Goal: Learn about a topic: Learn about a topic

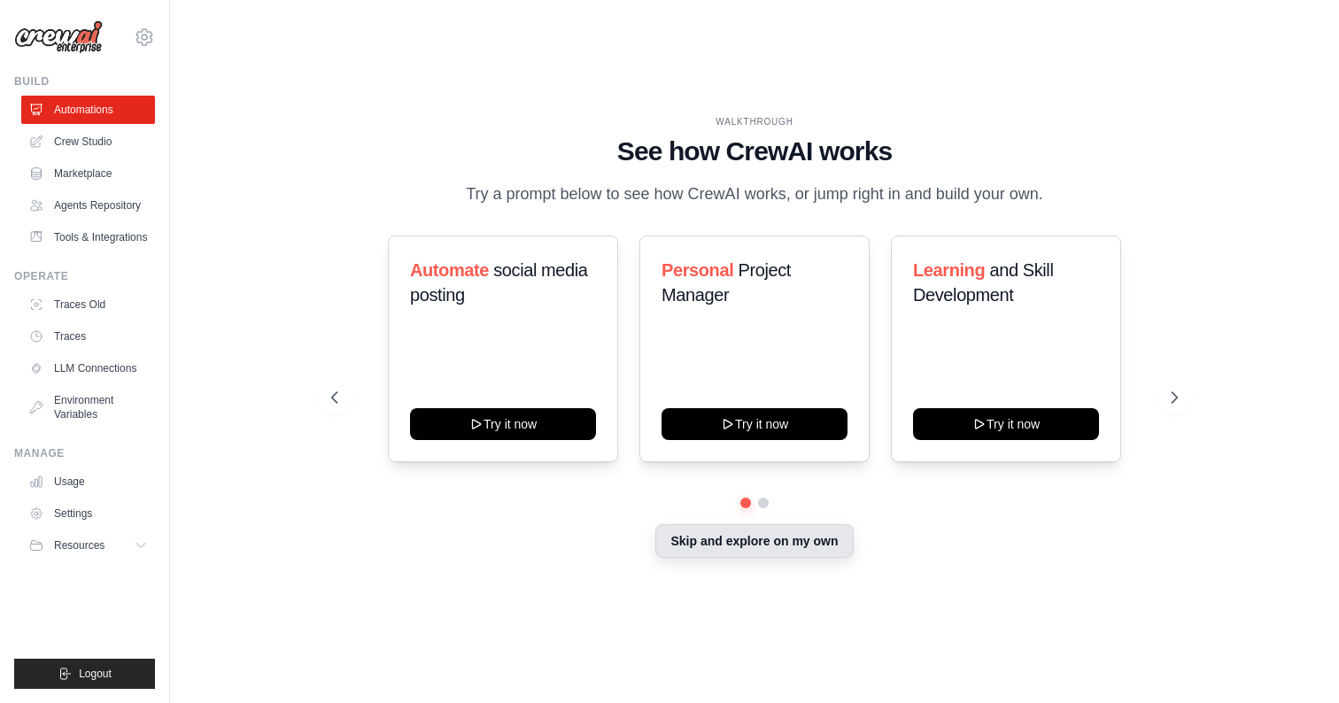
click at [783, 539] on button "Skip and explore on my own" at bounding box center [753, 541] width 197 height 34
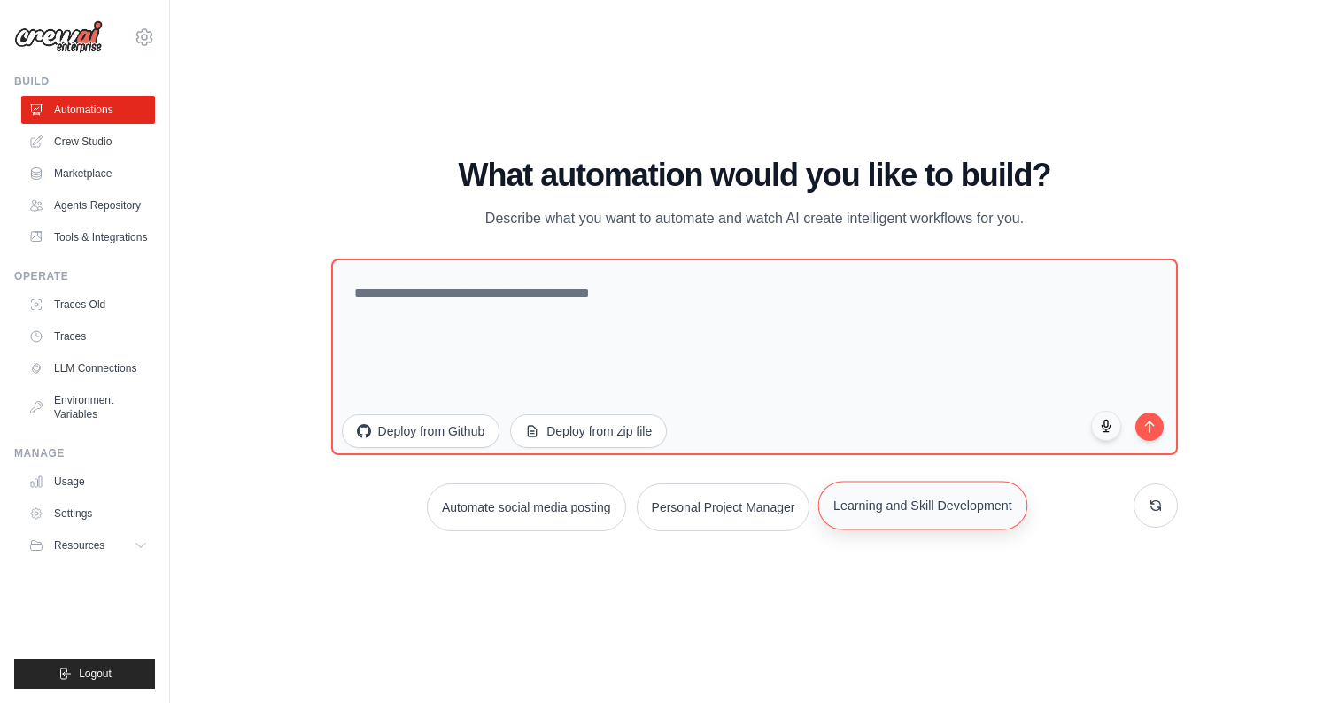
click at [932, 512] on button "Learning and Skill Development" at bounding box center [922, 505] width 209 height 49
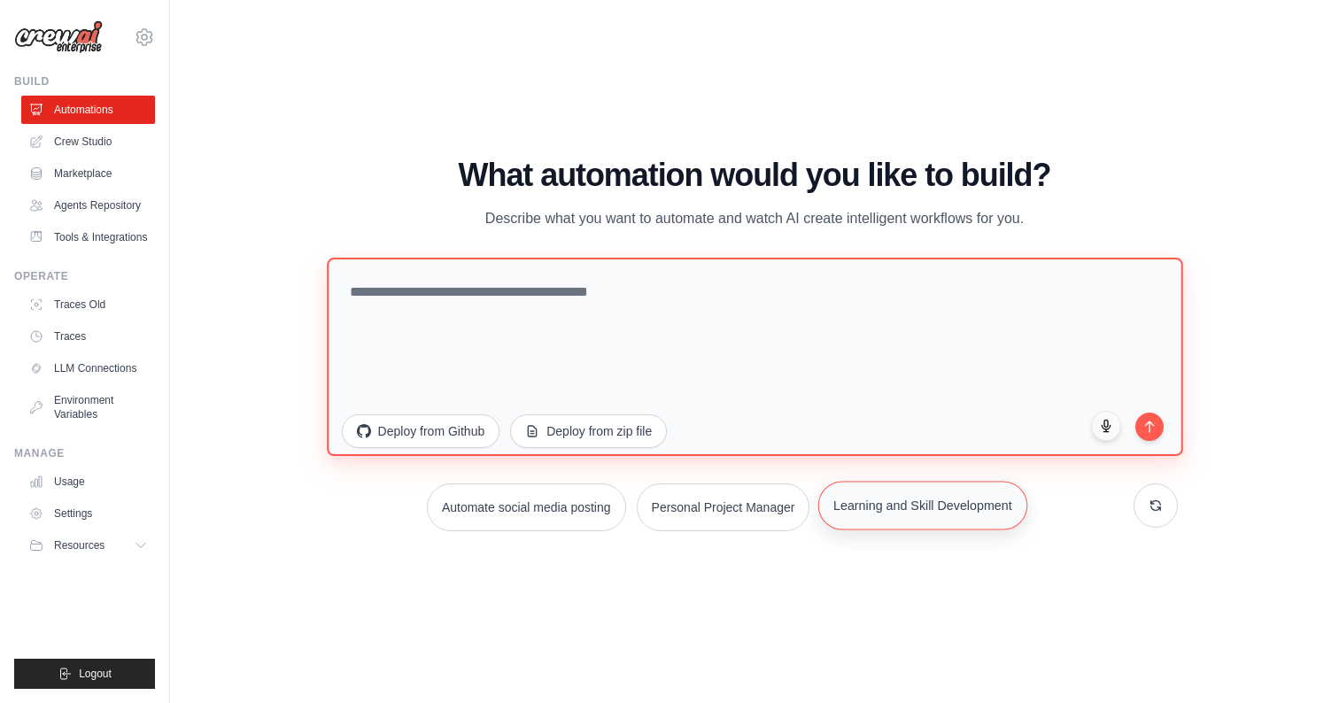
type textarea "**********"
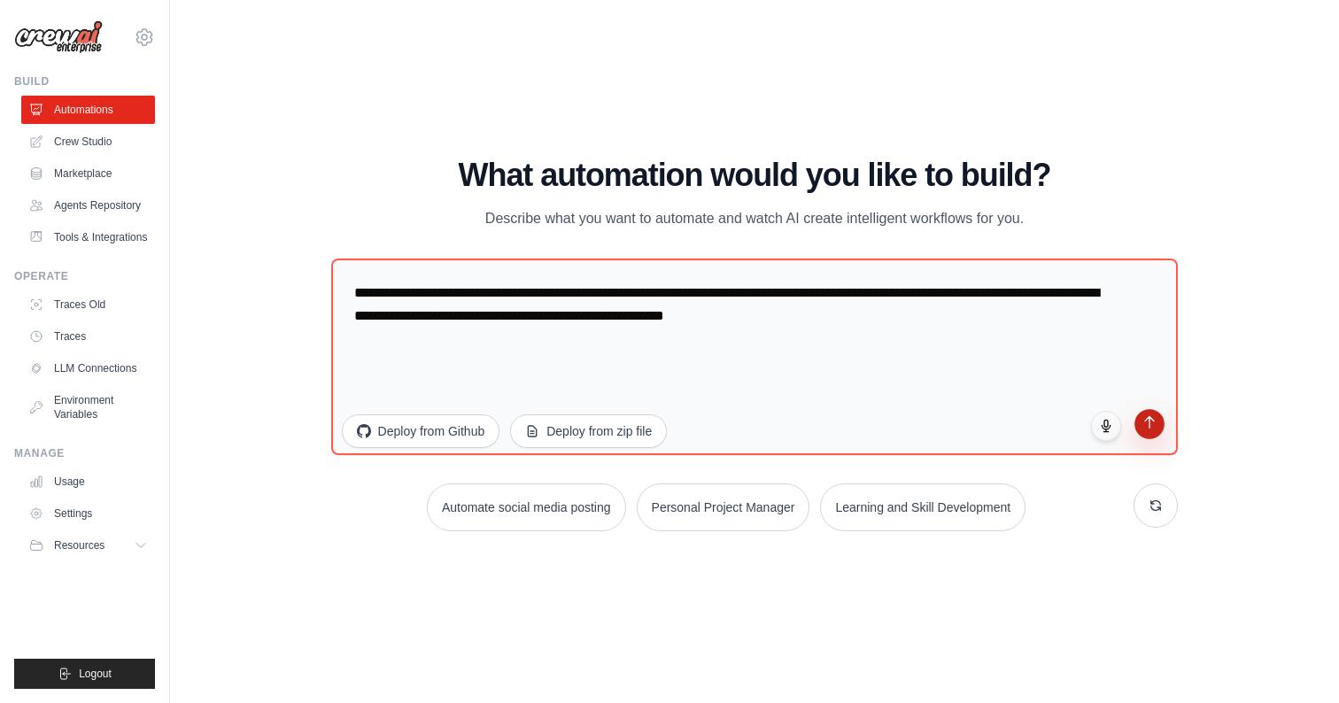
click at [1152, 431] on button "submit" at bounding box center [1150, 424] width 30 height 30
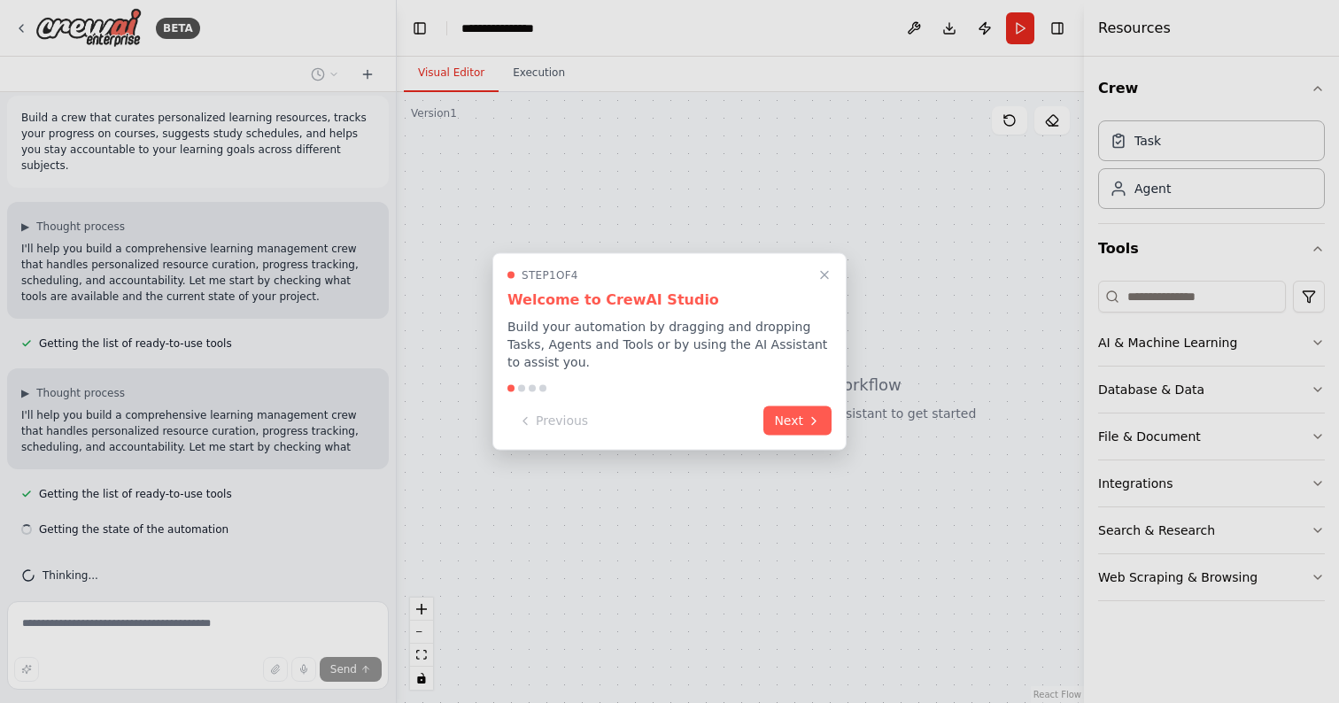
scroll to position [27, 0]
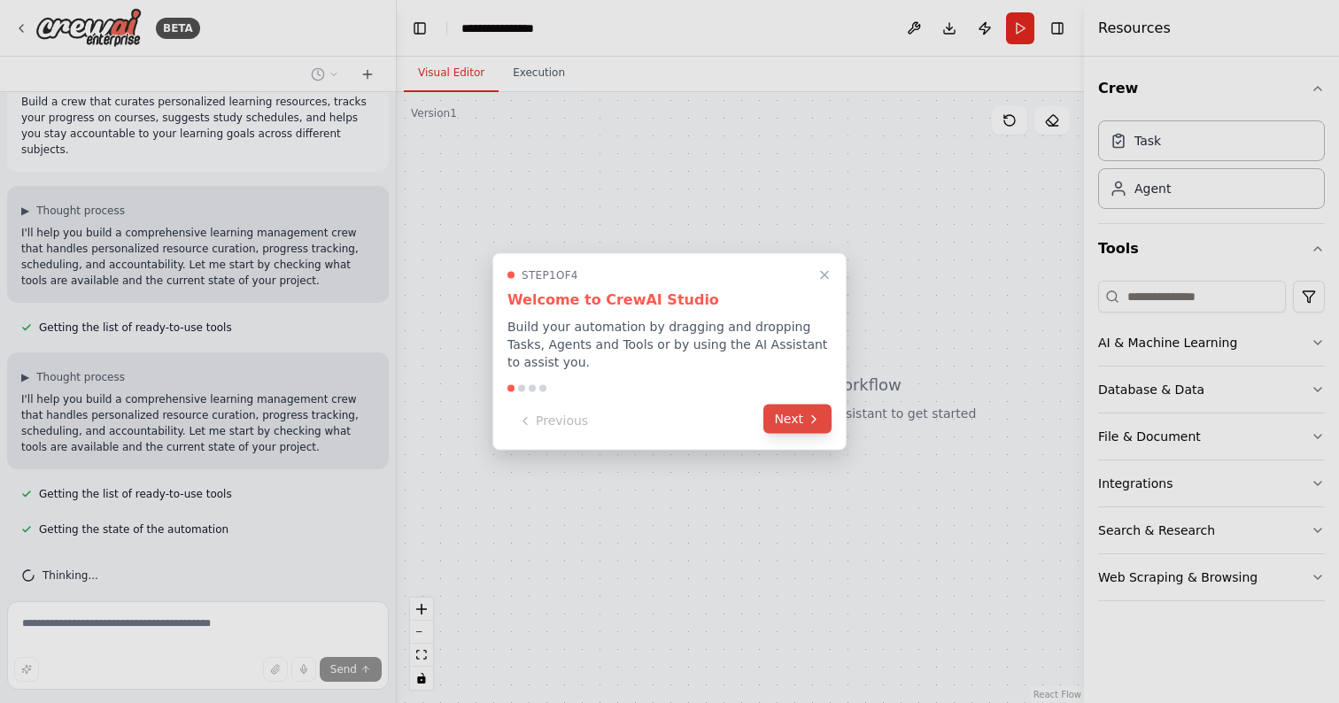
click at [809, 427] on button "Next" at bounding box center [797, 419] width 68 height 29
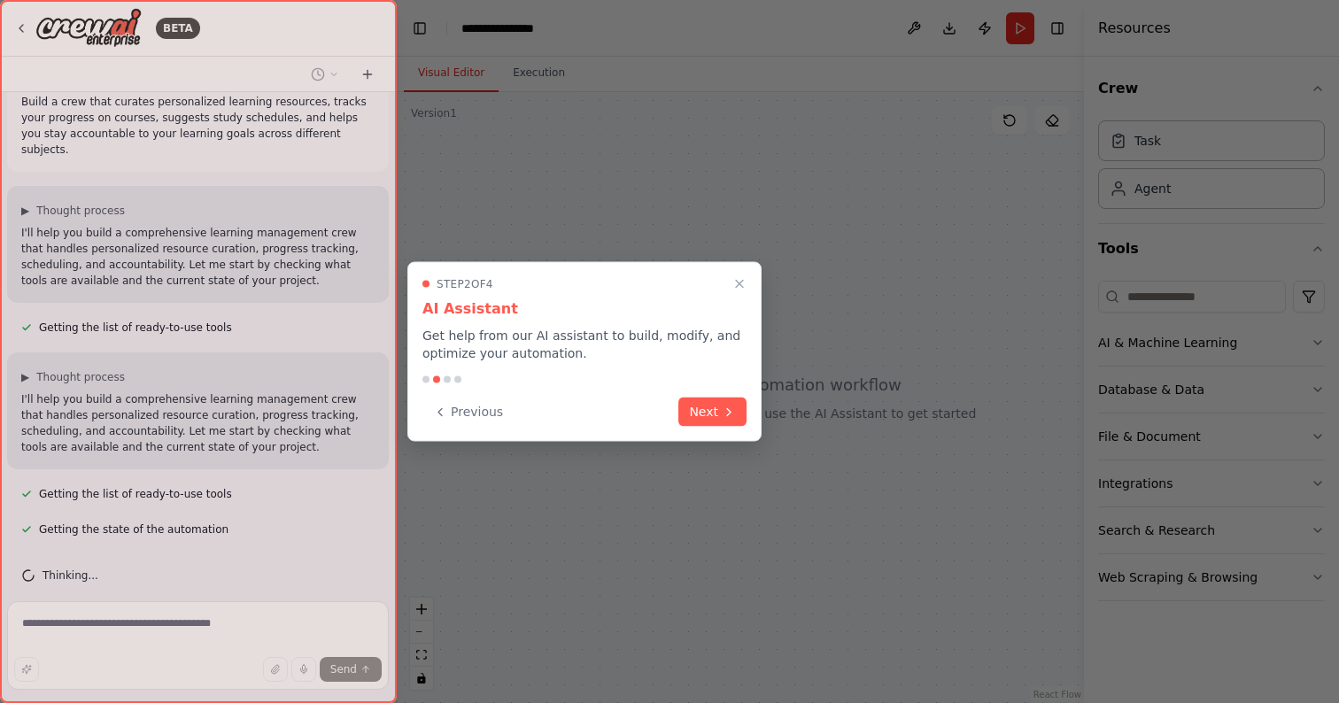
click at [809, 427] on div at bounding box center [669, 351] width 1339 height 703
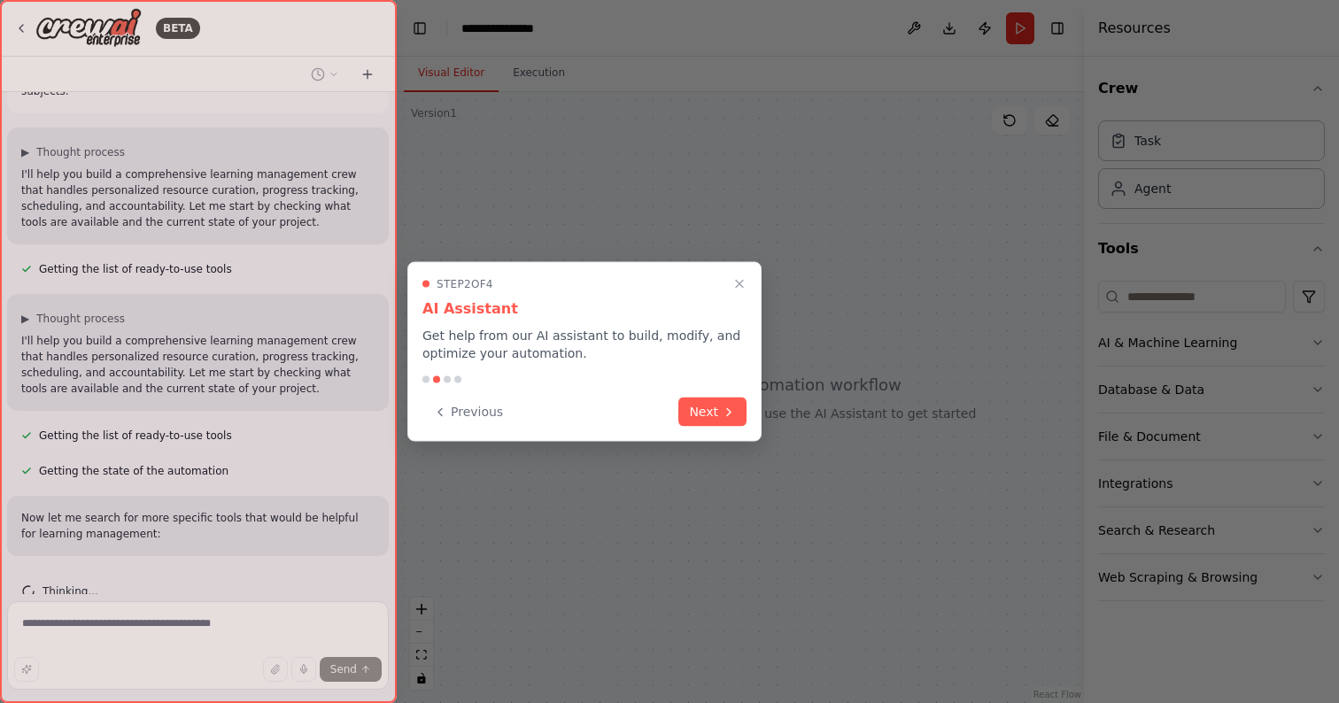
scroll to position [136, 0]
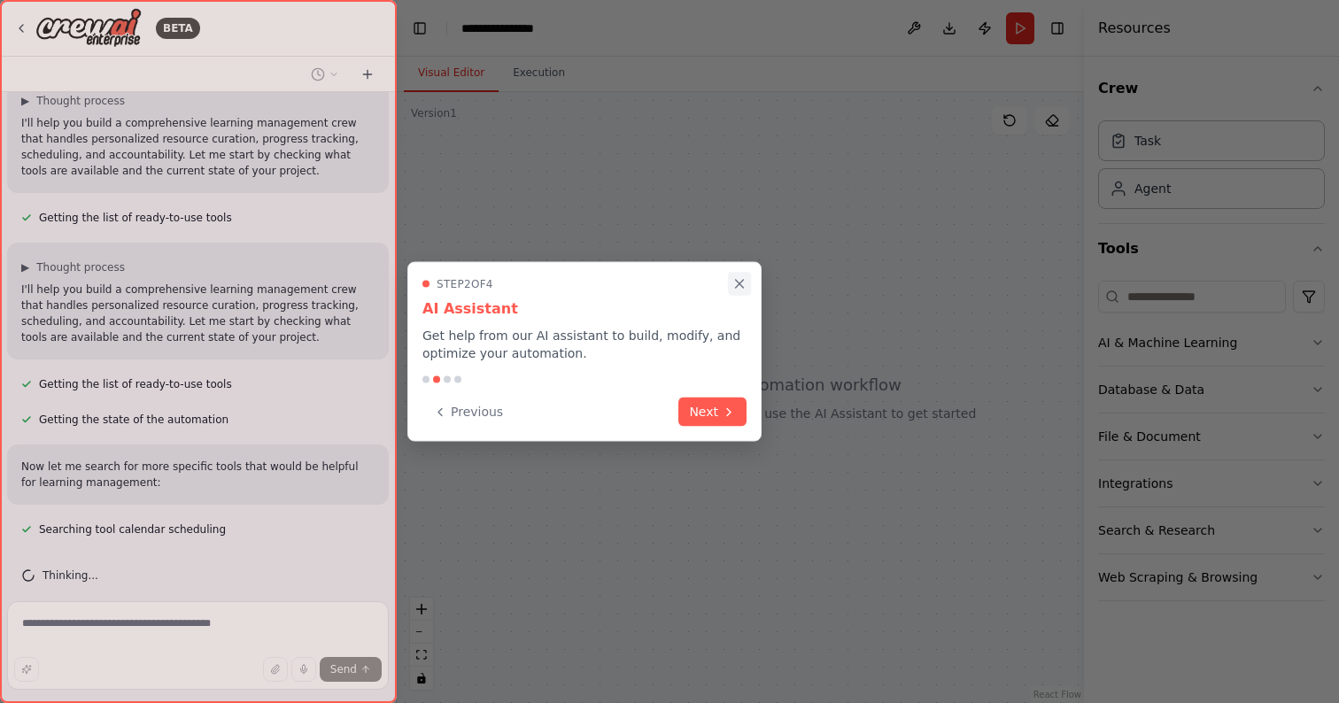
click at [739, 286] on icon "Close walkthrough" at bounding box center [739, 284] width 16 height 16
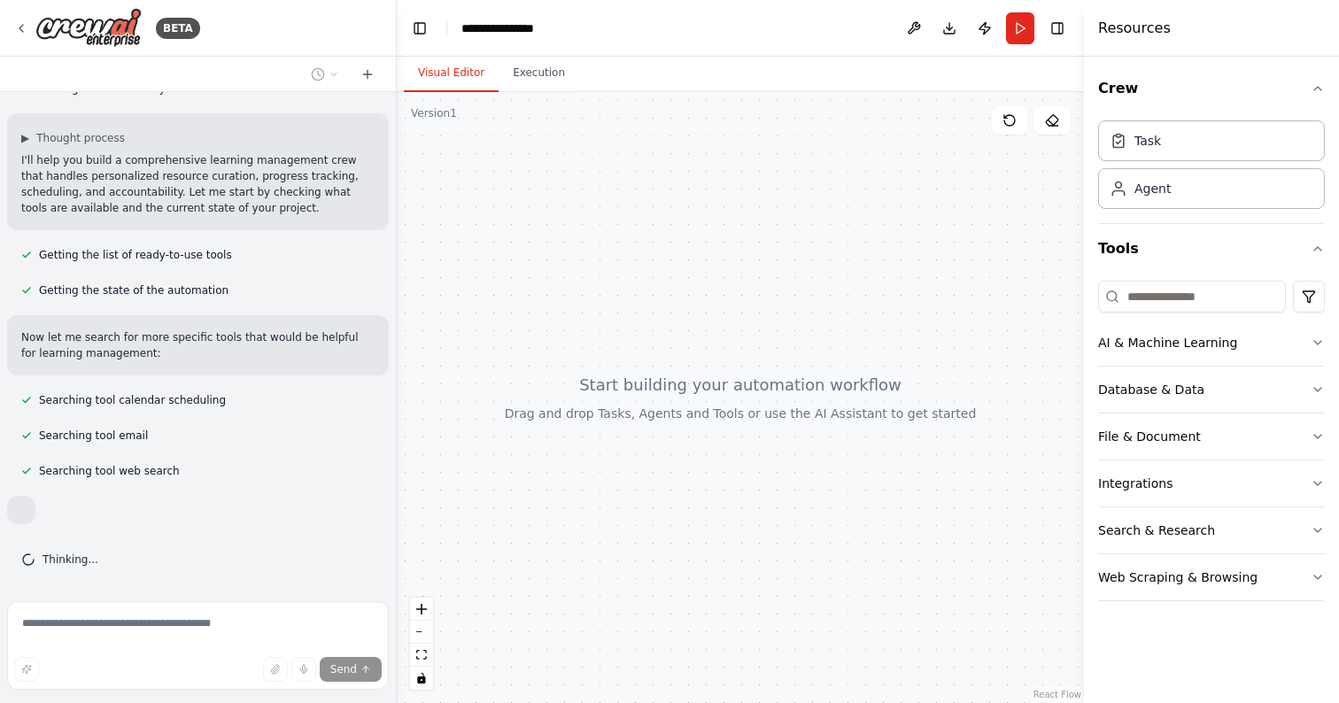
scroll to position [301, 0]
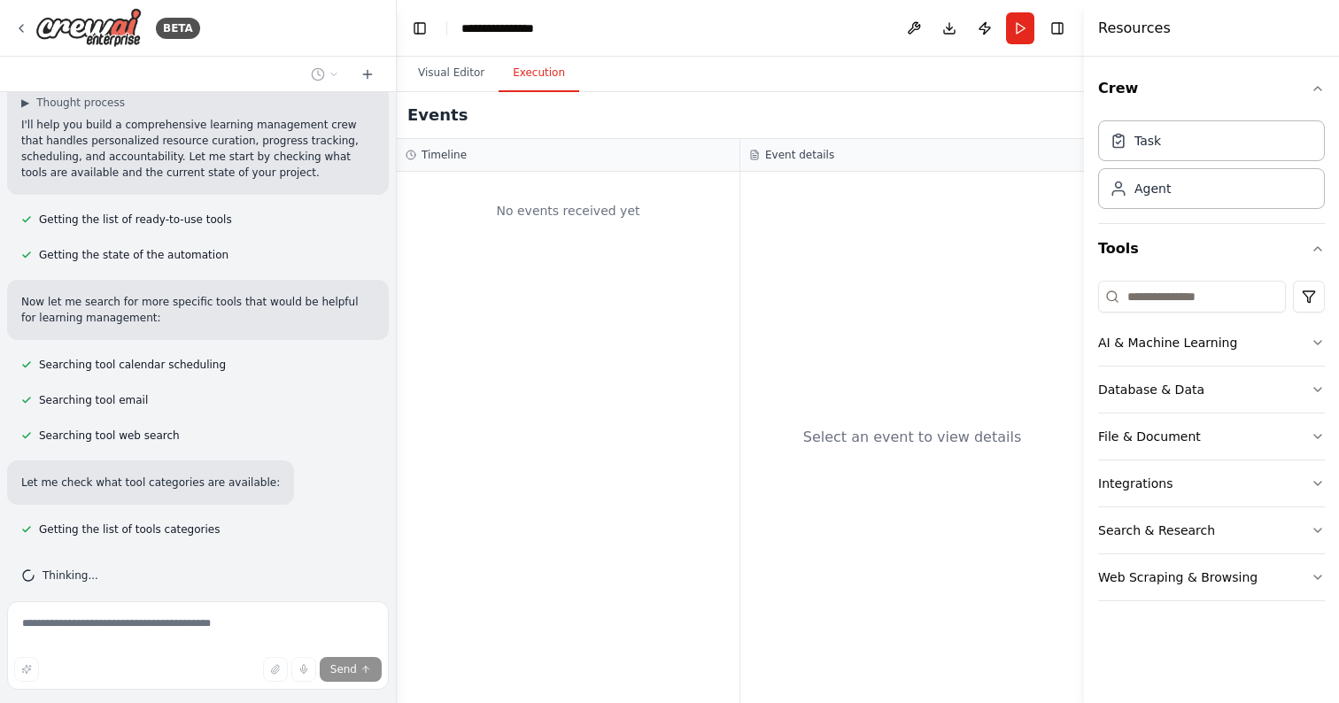
click at [548, 79] on button "Execution" at bounding box center [538, 73] width 81 height 37
click at [469, 79] on button "Visual Editor" at bounding box center [451, 73] width 95 height 37
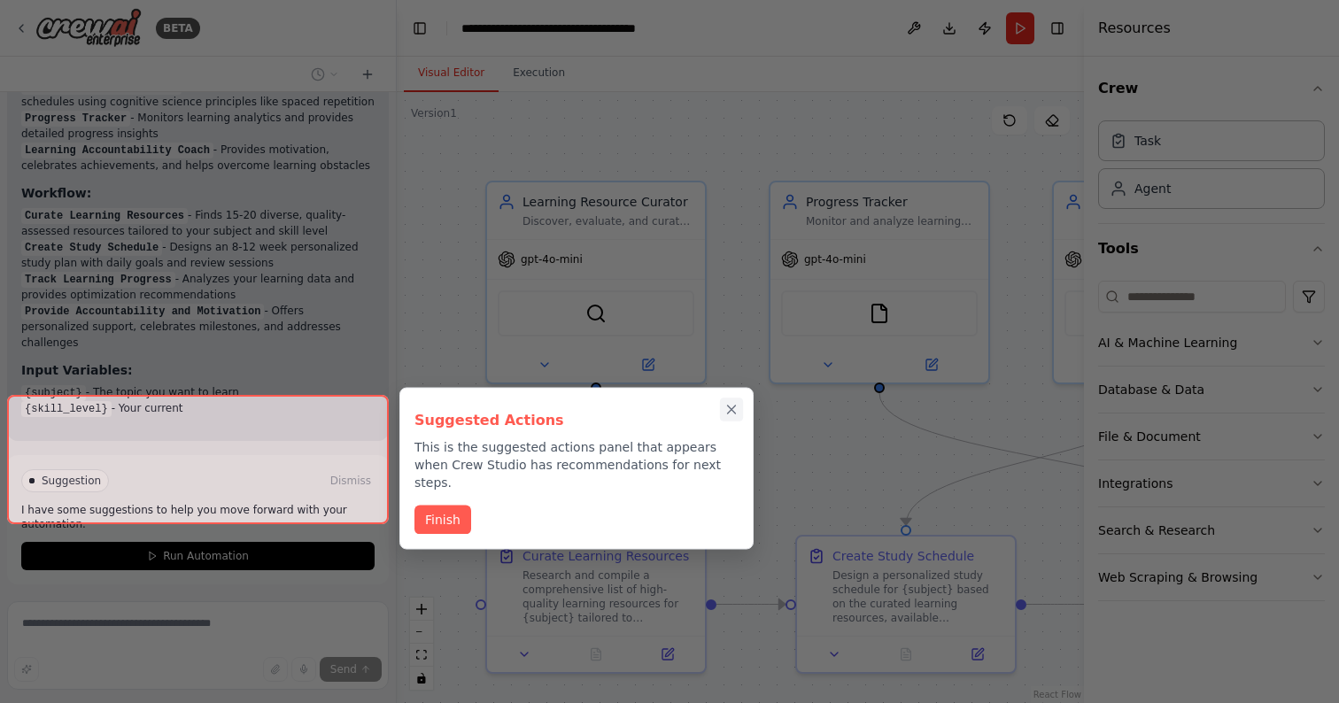
click at [734, 406] on icon "Close walkthrough" at bounding box center [732, 409] width 8 height 8
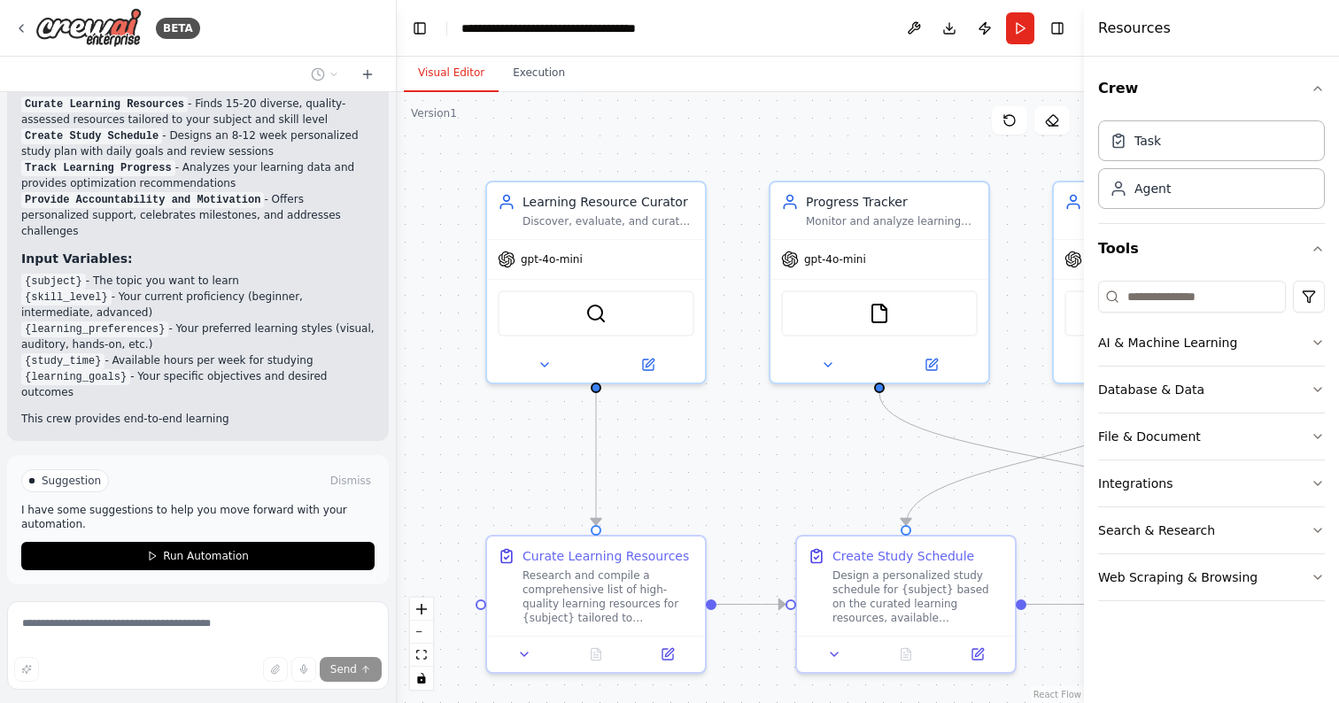
scroll to position [1756, 0]
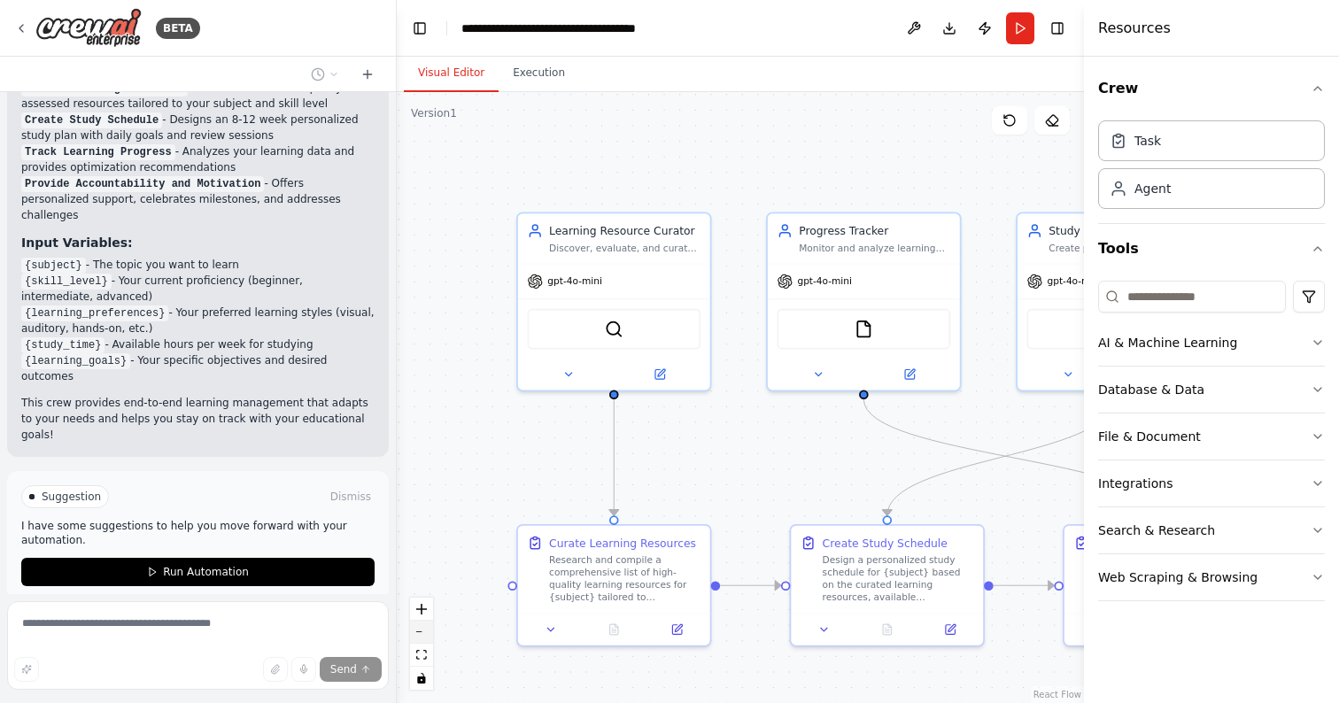
click at [429, 635] on button "zoom out" at bounding box center [421, 632] width 23 height 23
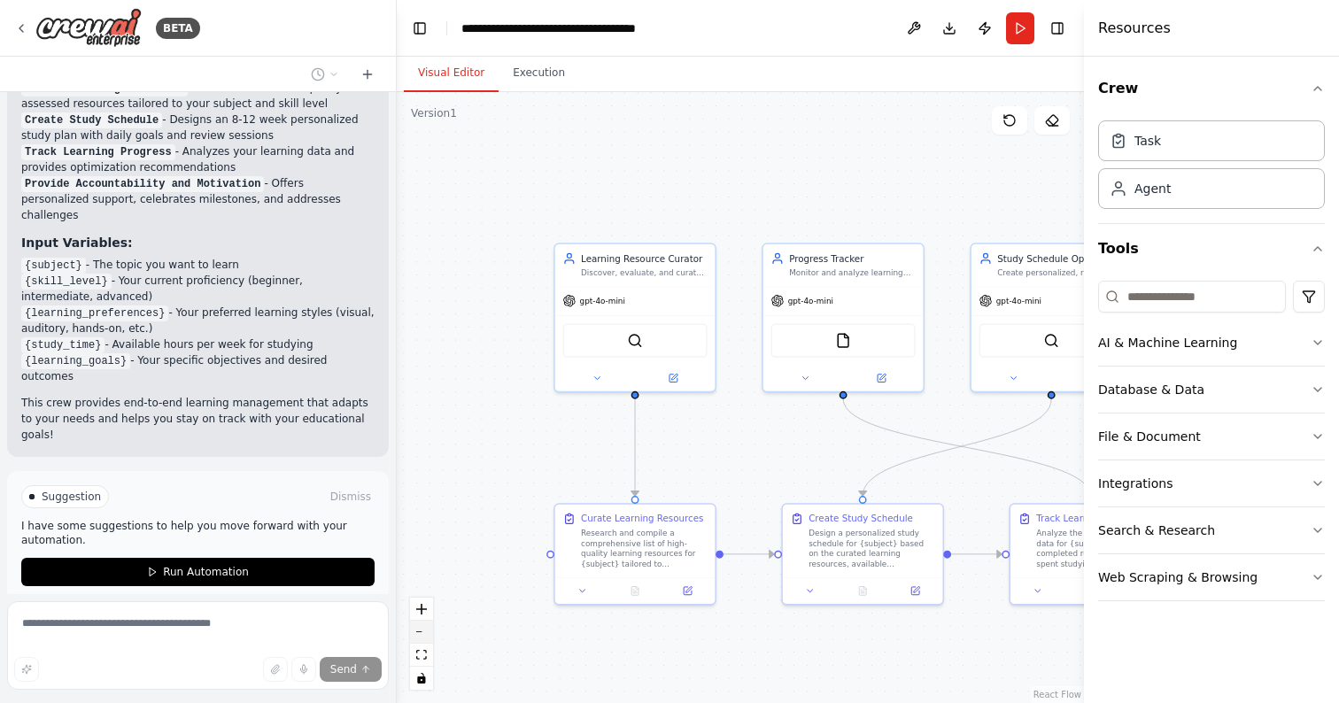
click at [429, 635] on button "zoom out" at bounding box center [421, 632] width 23 height 23
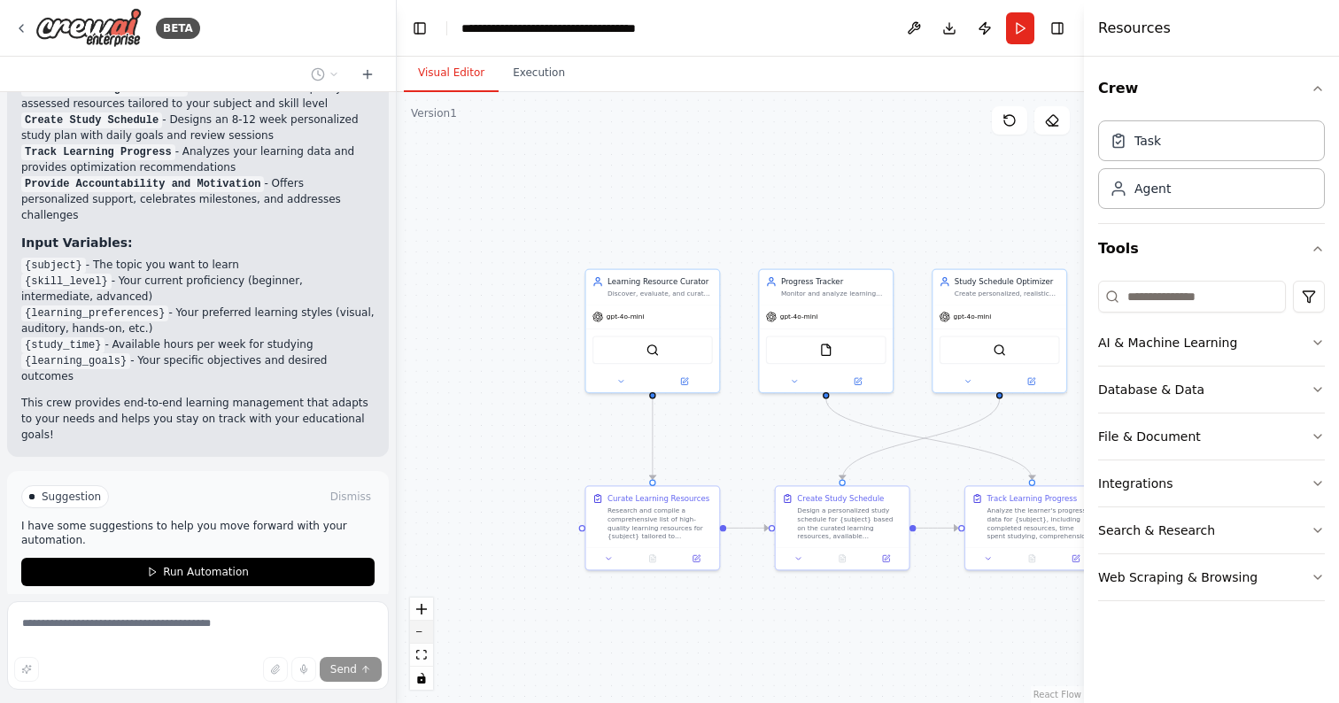
click at [429, 635] on button "zoom out" at bounding box center [421, 632] width 23 height 23
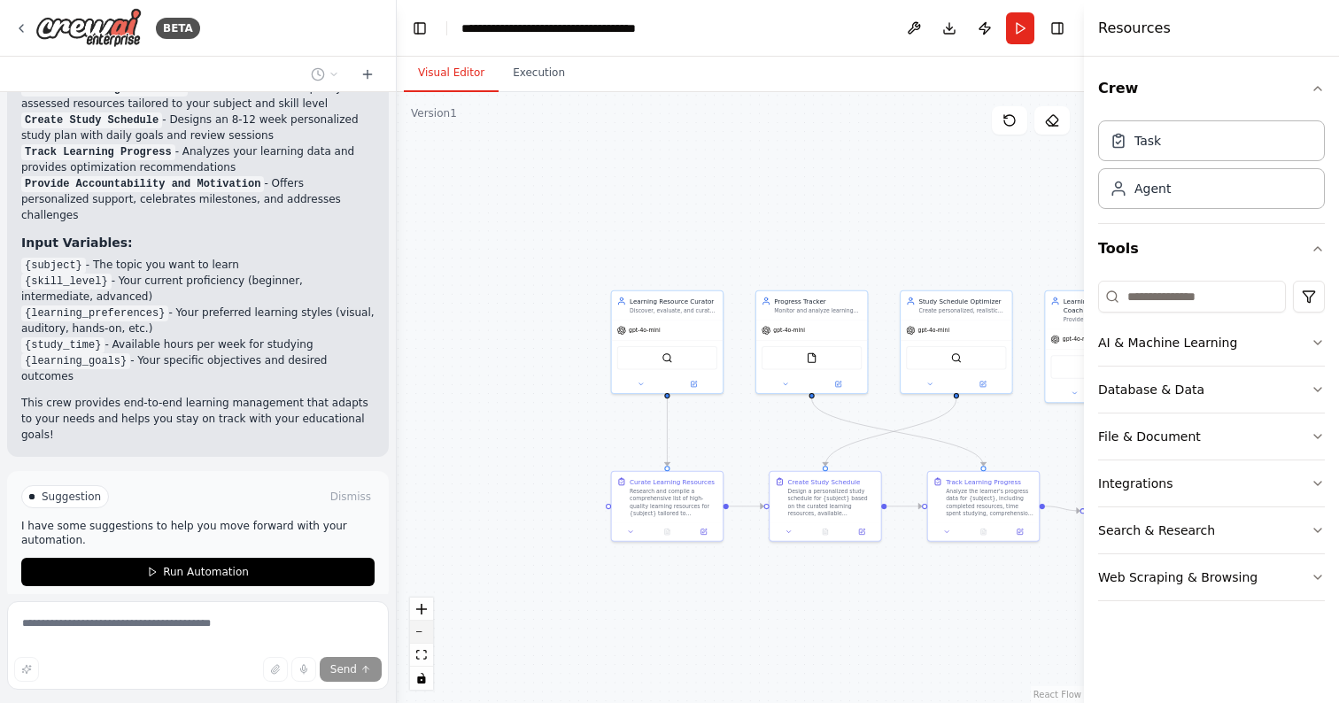
click at [429, 635] on button "zoom out" at bounding box center [421, 632] width 23 height 23
click at [429, 635] on div "React Flow controls" at bounding box center [421, 644] width 23 height 92
click at [421, 635] on div "React Flow controls" at bounding box center [421, 644] width 23 height 92
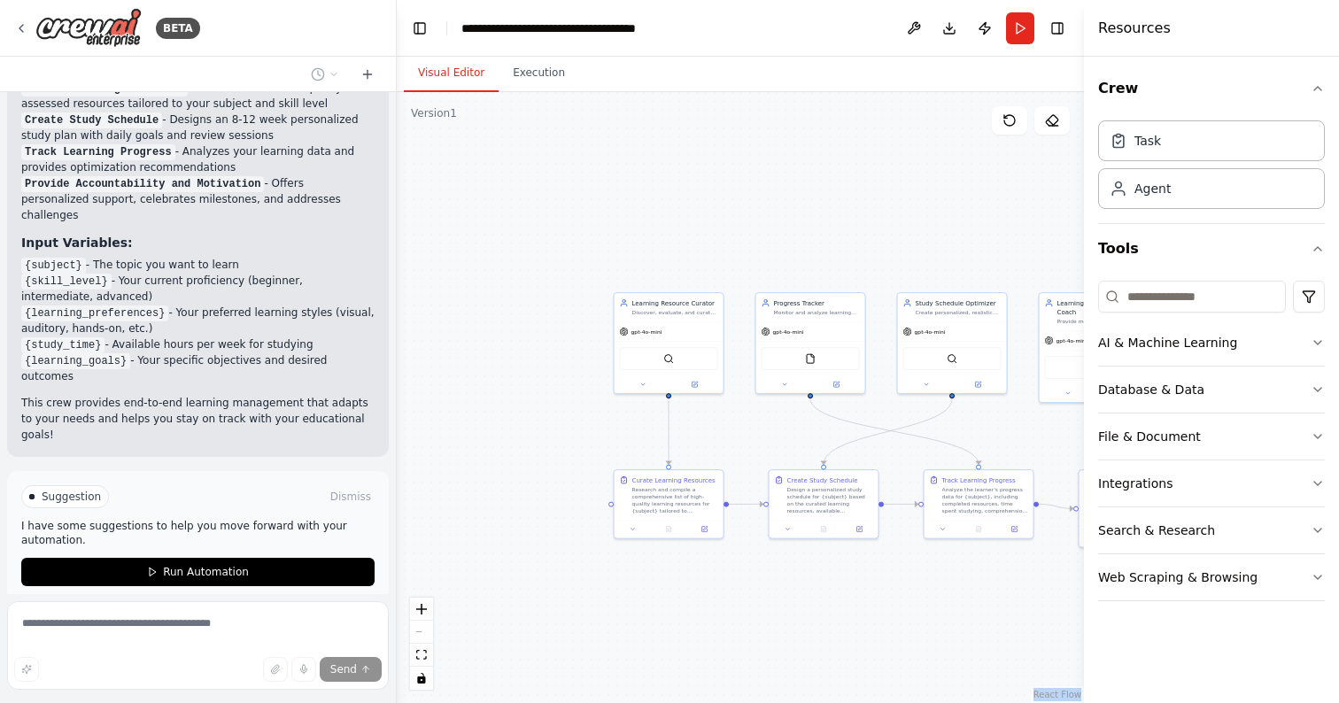
click at [421, 635] on div "React Flow controls" at bounding box center [421, 644] width 23 height 92
click at [107, 27] on img at bounding box center [88, 28] width 106 height 40
